Goal: Navigation & Orientation: Find specific page/section

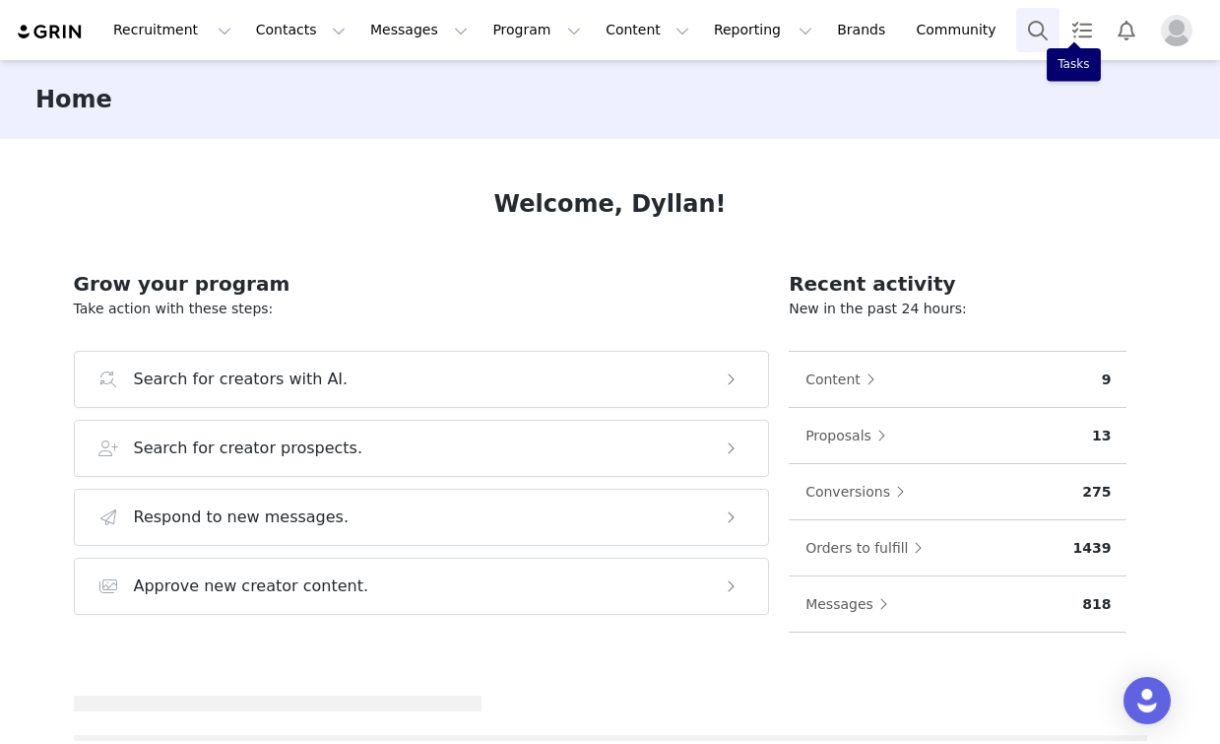
click at [1029, 37] on button "Search" at bounding box center [1037, 30] width 43 height 44
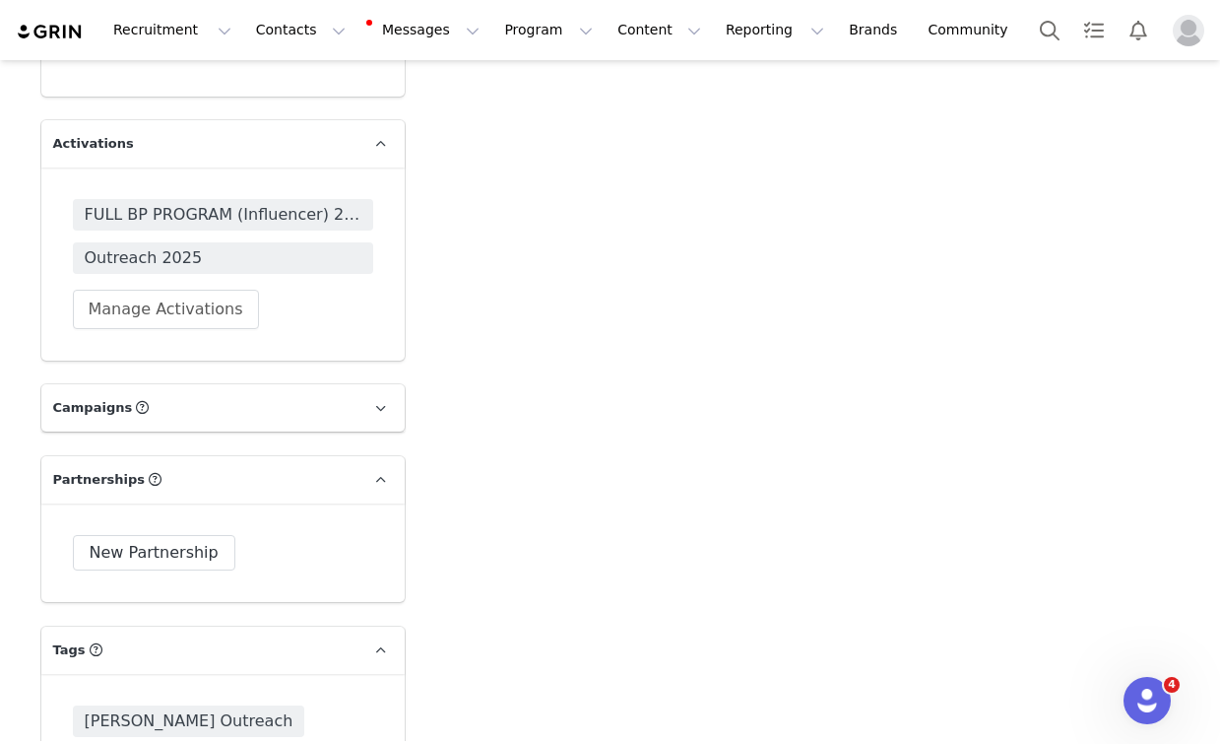
scroll to position [6890, 0]
